Goal: Information Seeking & Learning: Find specific fact

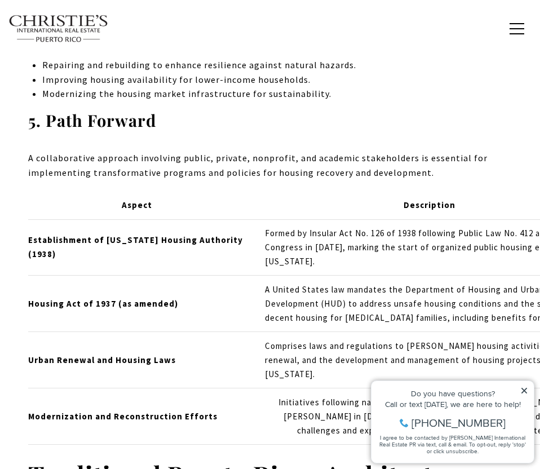
scroll to position [1533, 0]
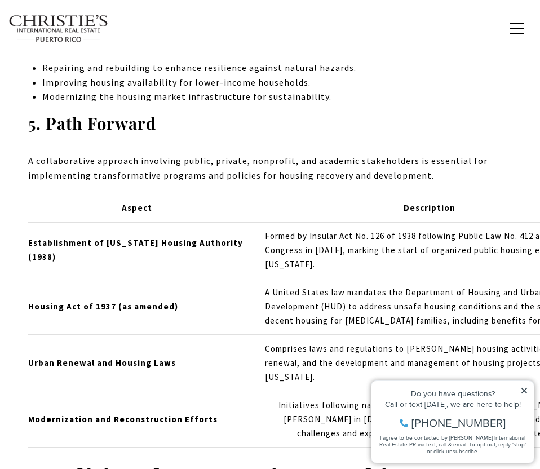
click at [292, 279] on td "A United States law mandates the Department of Housing and Urban Development (H…" at bounding box center [426, 307] width 340 height 56
click at [338, 279] on td "A United States law mandates the Department of Housing and Urban Development (H…" at bounding box center [426, 307] width 340 height 56
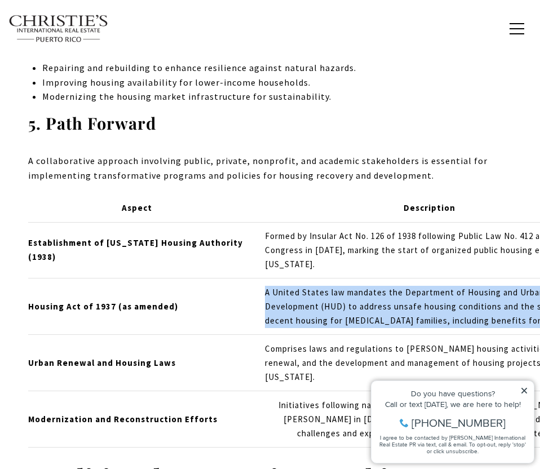
click at [338, 279] on td "A United States law mandates the Department of Housing and Urban Development (H…" at bounding box center [426, 307] width 340 height 56
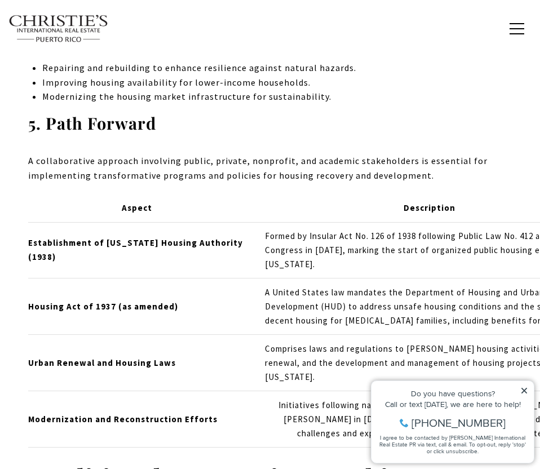
click at [366, 279] on td "A United States law mandates the Department of Housing and Urban Development (H…" at bounding box center [426, 307] width 340 height 56
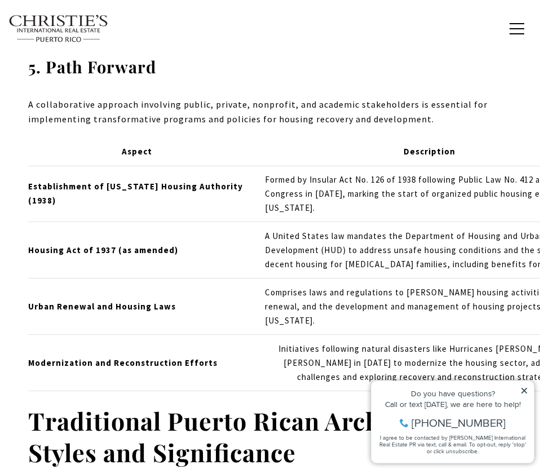
scroll to position [1581, 0]
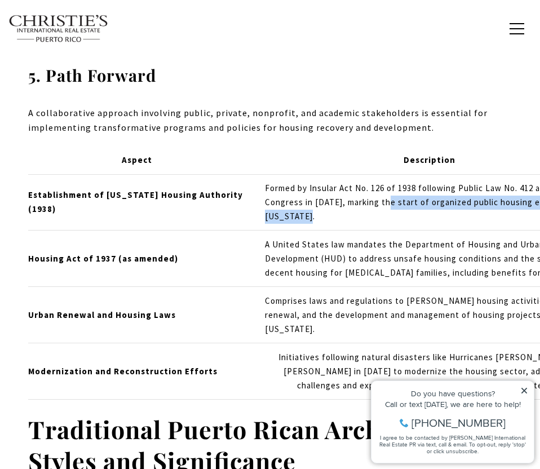
drag, startPoint x: 451, startPoint y: 138, endPoint x: 530, endPoint y: 133, distance: 79.2
click at [536, 174] on td "Formed by Insular Act No. 126 of 1938 following Public Law No. 412 approved by …" at bounding box center [426, 202] width 340 height 56
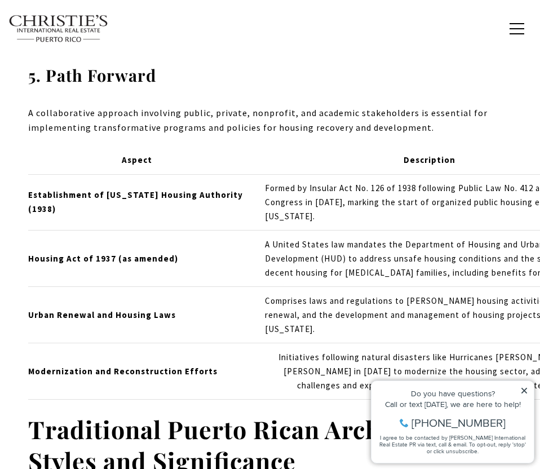
click at [352, 174] on td "Formed by Insular Act No. 126 of 1938 following Public Law No. 412 approved by …" at bounding box center [426, 202] width 340 height 56
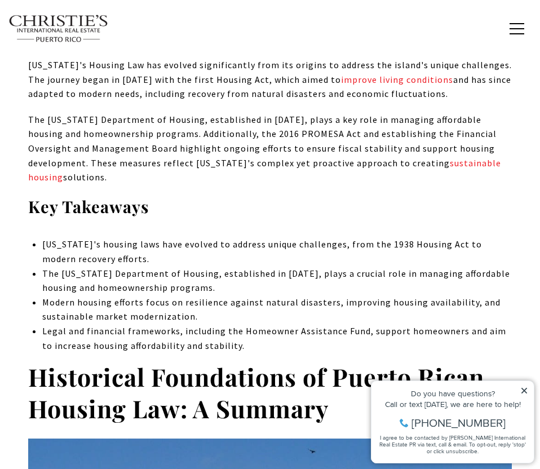
scroll to position [0, 0]
